Goal: Information Seeking & Learning: Learn about a topic

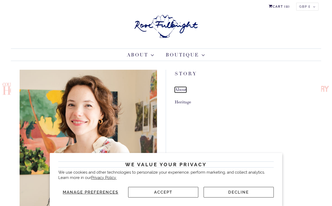
click at [183, 91] on link "About" at bounding box center [181, 90] width 12 height 6
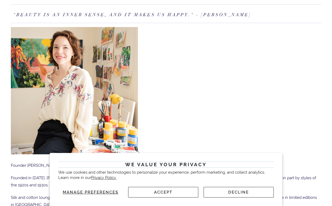
scroll to position [73, 0]
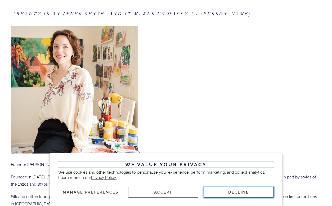
click at [227, 191] on button "Decline" at bounding box center [239, 192] width 70 height 11
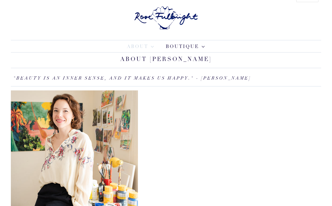
scroll to position [0, 0]
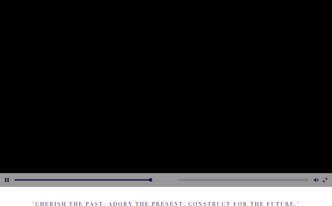
scroll to position [79, 0]
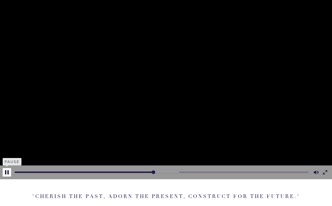
click at [7, 173] on button "Pause Play" at bounding box center [7, 172] width 8 height 8
type input "47.31"
